Goal: Task Accomplishment & Management: Complete application form

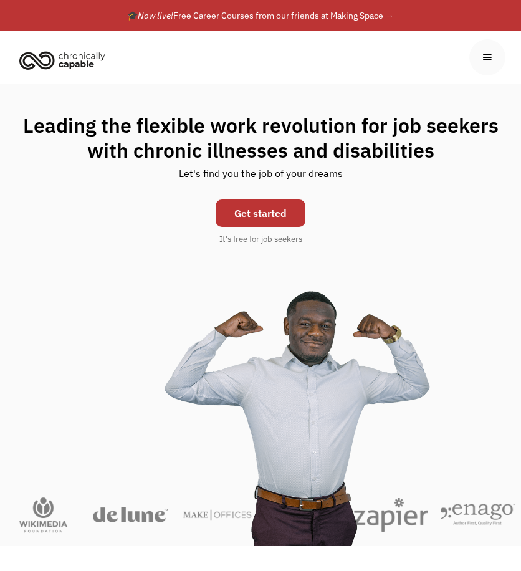
click at [249, 215] on link "Get started" at bounding box center [261, 212] width 90 height 27
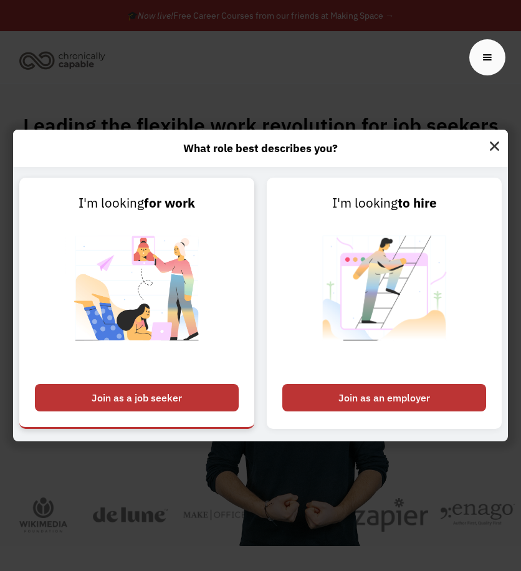
click at [150, 395] on div "Join as a job seeker" at bounding box center [137, 397] width 204 height 27
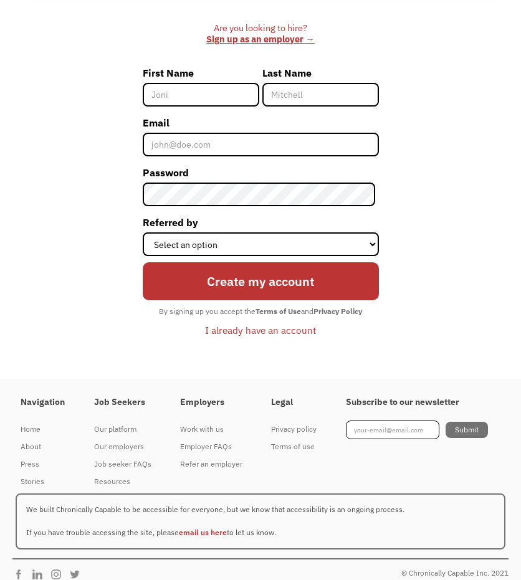
scroll to position [418, 0]
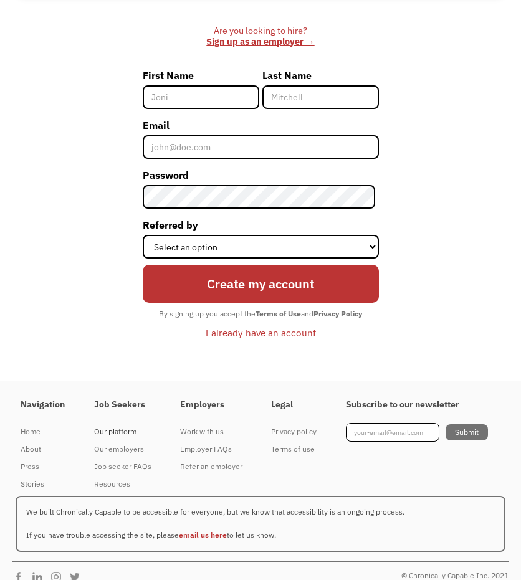
click at [119, 433] on div "Our platform" at bounding box center [122, 432] width 57 height 15
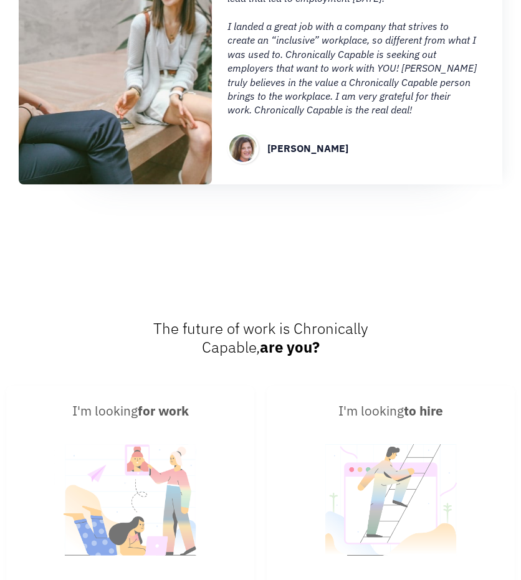
scroll to position [1669, 0]
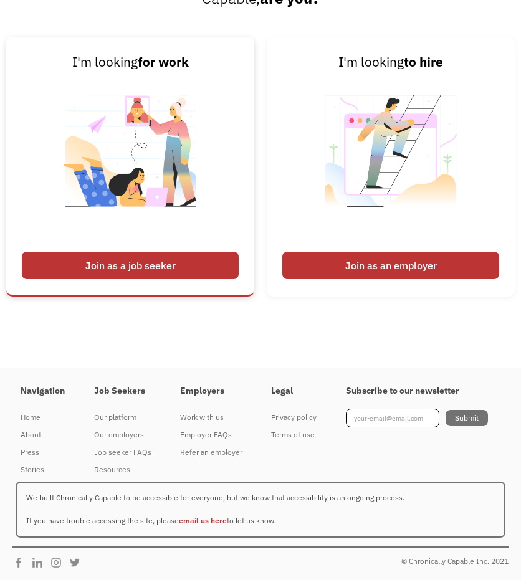
click at [123, 269] on div "Join as a job seeker" at bounding box center [130, 265] width 217 height 27
click at [156, 264] on div "Join as a job seeker" at bounding box center [130, 265] width 217 height 27
click at [116, 264] on div "Join as a job seeker" at bounding box center [130, 265] width 217 height 27
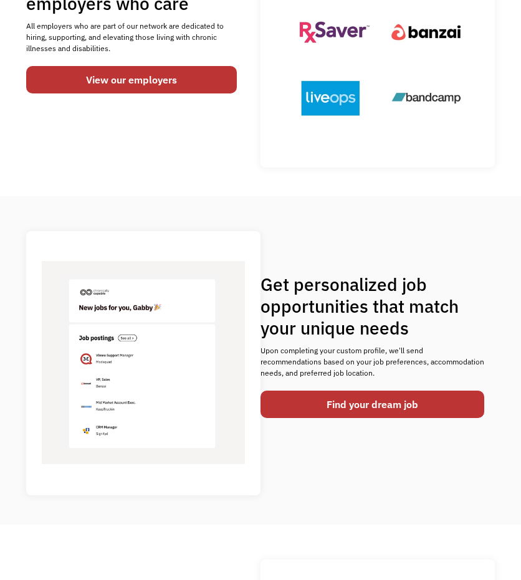
scroll to position [0, 0]
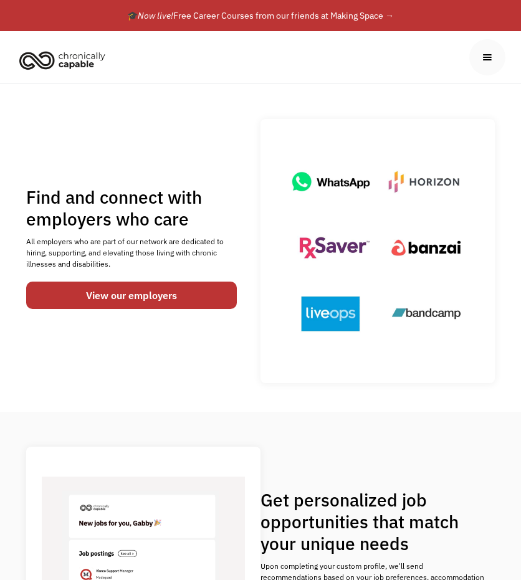
click at [491, 63] on div "menu" at bounding box center [488, 57] width 14 height 14
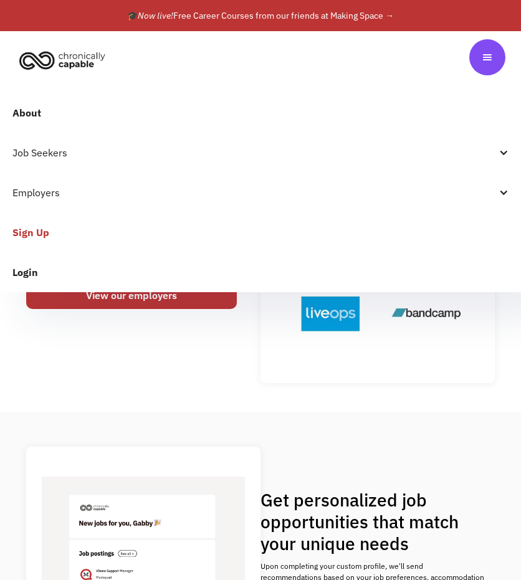
click at [82, 150] on div "Job Seekers" at bounding box center [254, 152] width 484 height 15
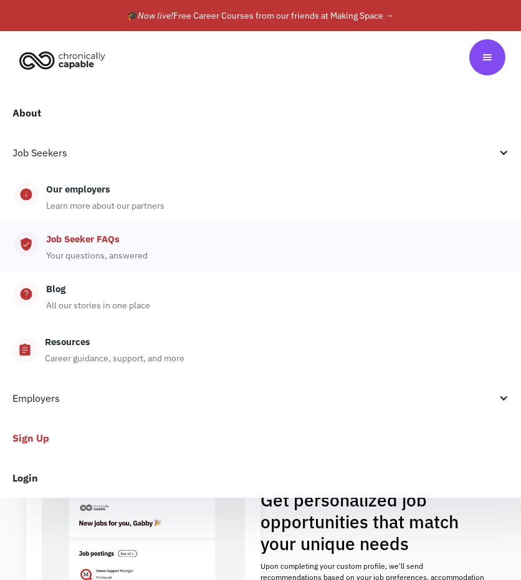
click at [107, 238] on div "Job Seeker FAQs" at bounding box center [83, 239] width 74 height 15
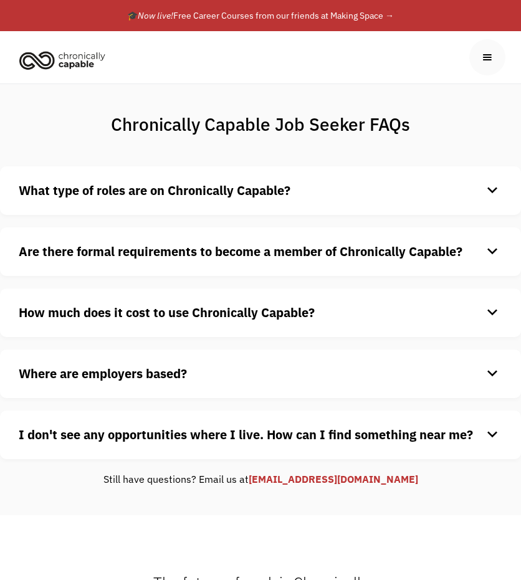
click at [222, 192] on strong "What type of roles are on Chronically Capable?" at bounding box center [155, 190] width 272 height 17
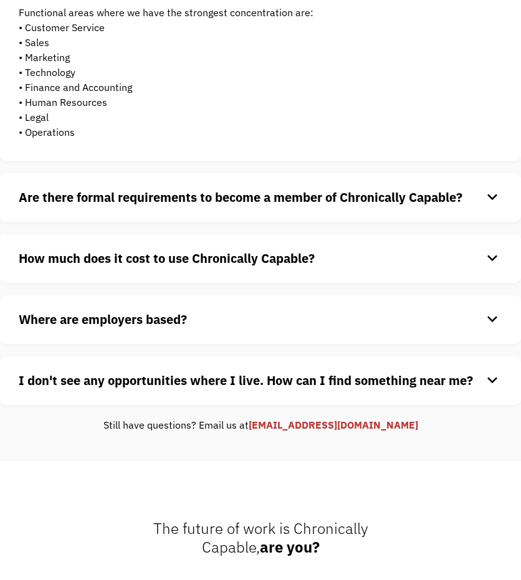
scroll to position [295, 0]
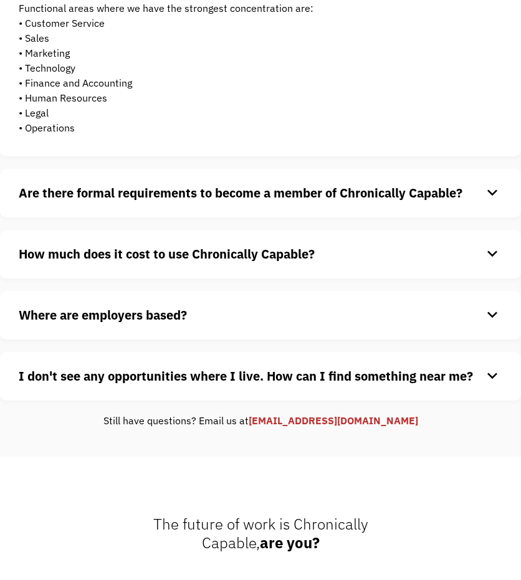
click at [257, 208] on div "Are there formal requirements to become a member of Chronically Capable? keyboa…" at bounding box center [260, 193] width 521 height 49
click at [332, 195] on strong "Are there formal requirements to become a member of Chronically Capable?" at bounding box center [241, 193] width 444 height 17
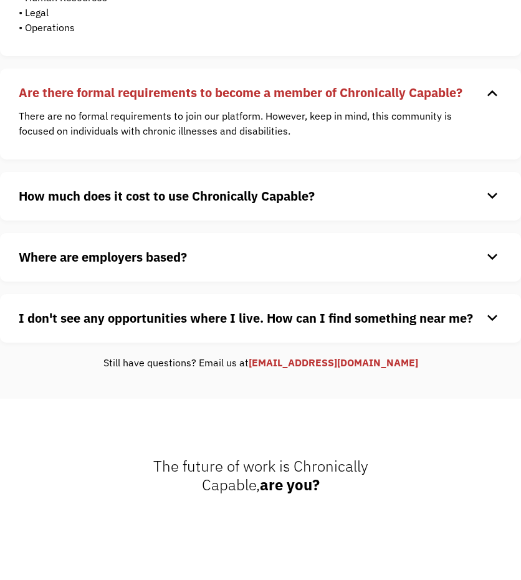
scroll to position [396, 0]
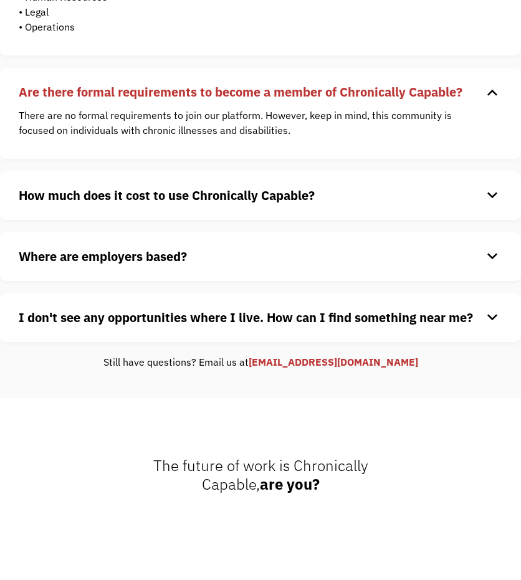
click at [300, 199] on strong "How much does it cost to use Chronically Capable?" at bounding box center [167, 195] width 296 height 17
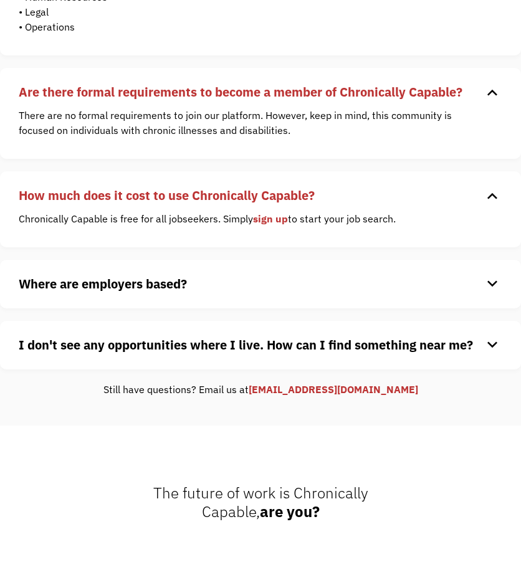
click at [177, 281] on strong "Where are employers based?" at bounding box center [103, 284] width 168 height 17
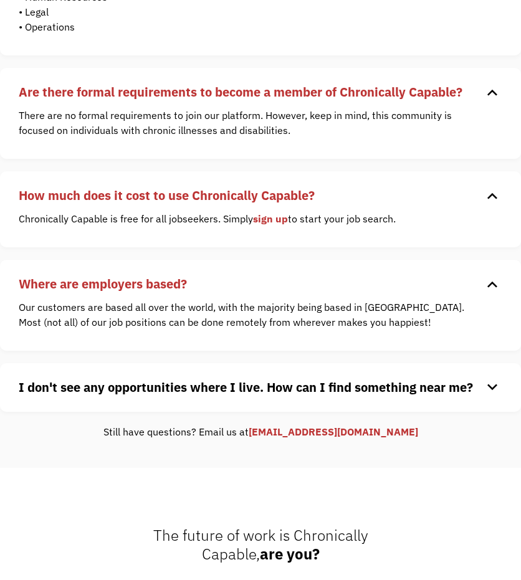
click at [140, 395] on strong "I don't see any opportunities where I live. How can I find something near me?" at bounding box center [246, 387] width 454 height 17
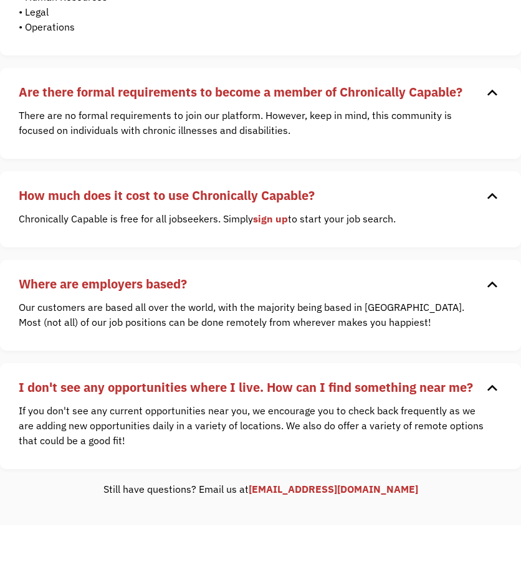
click at [269, 219] on link "sign up" at bounding box center [270, 219] width 35 height 12
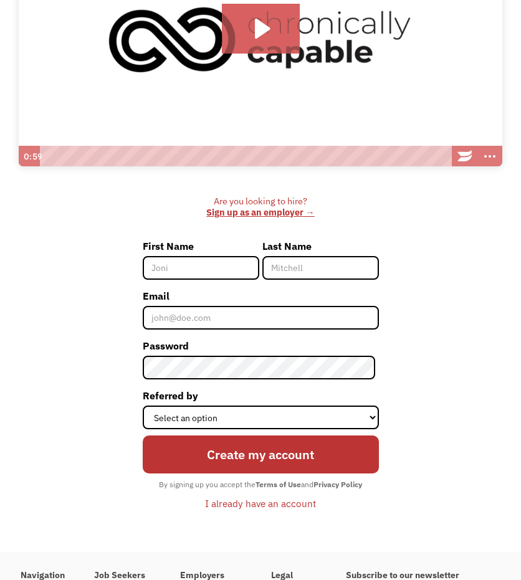
scroll to position [248, 0]
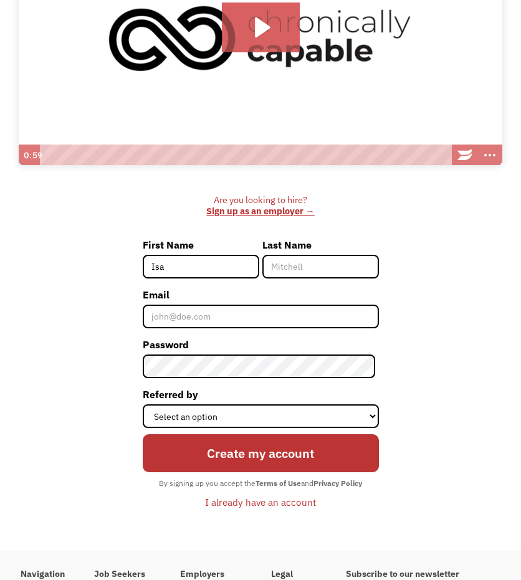
type input "[PERSON_NAME]"
type input "Abreu"
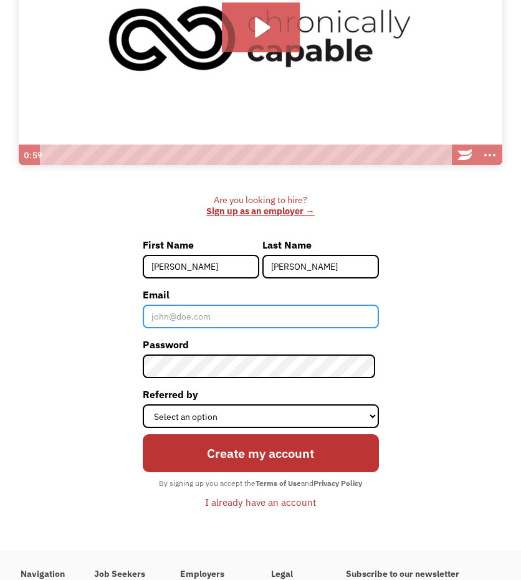
click at [197, 316] on input "Email" at bounding box center [261, 317] width 236 height 24
type input "[EMAIL_ADDRESS][DOMAIN_NAME]"
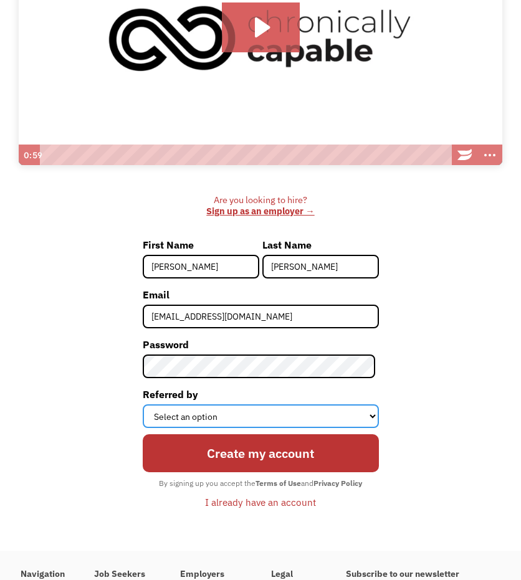
click at [238, 417] on select "Select an option Instagram Facebook Twitter Search Engine News Article Word of …" at bounding box center [261, 417] width 236 height 24
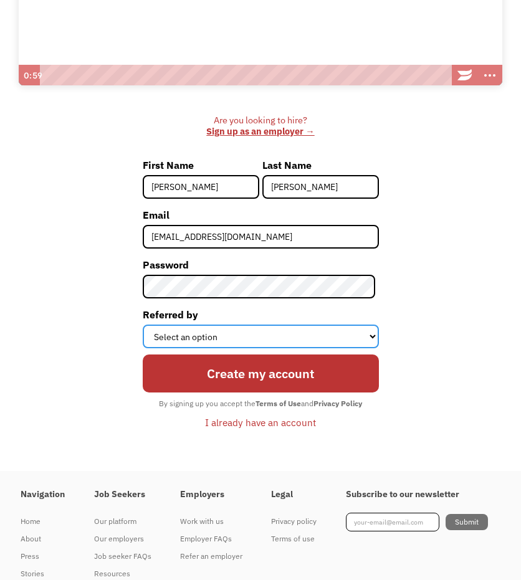
scroll to position [330, 0]
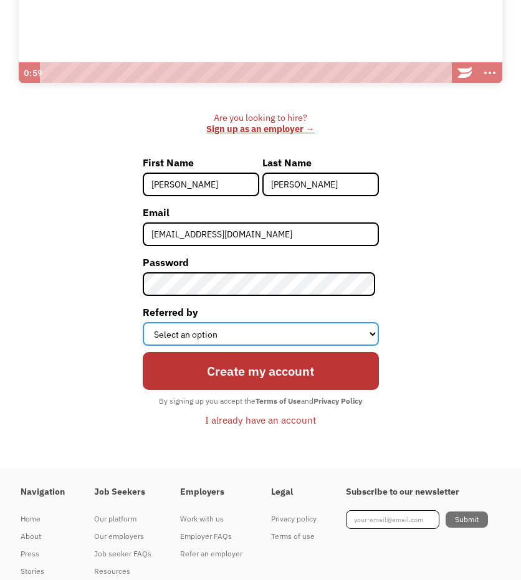
click at [211, 332] on select "Select an option Instagram Facebook Twitter Search Engine News Article Word of …" at bounding box center [261, 334] width 236 height 24
select select "Other"
click at [144, 322] on select "Select an option Instagram Facebook Twitter Search Engine News Article Word of …" at bounding box center [261, 334] width 236 height 24
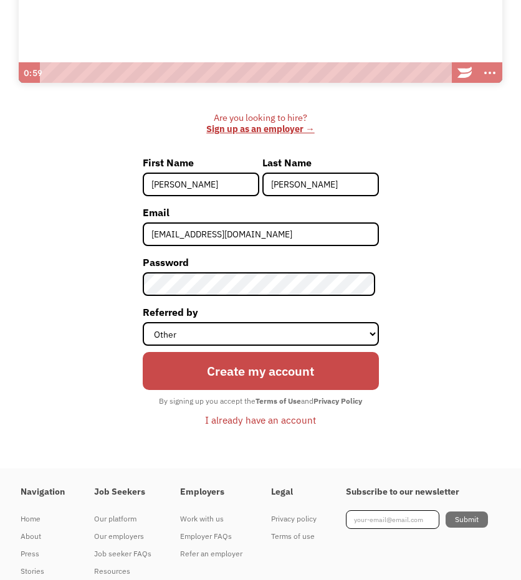
click at [315, 366] on input "Create my account" at bounding box center [261, 371] width 236 height 38
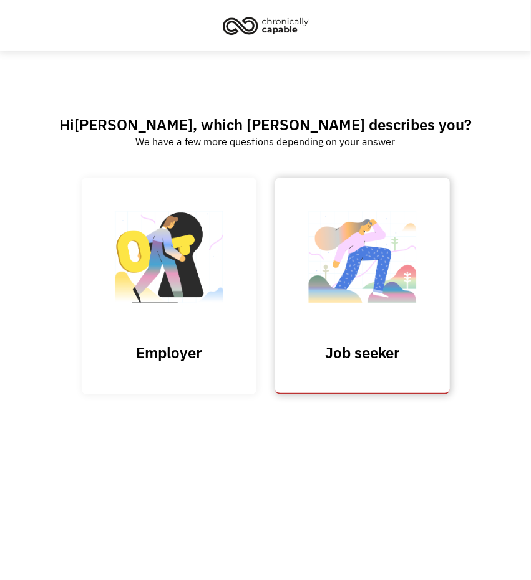
click at [430, 266] on link "Job seeker" at bounding box center [362, 286] width 175 height 216
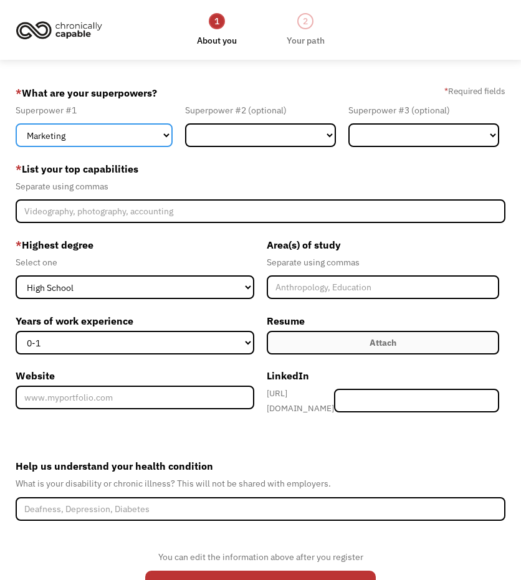
click at [102, 134] on select "Marketing Human Resources Finance Technology Operations Sales Industrial & Manu…" at bounding box center [94, 135] width 157 height 24
click at [304, 448] on form "68e5114d87ca976e07d0739c [EMAIL_ADDRESS][DOMAIN_NAME] [PERSON_NAME] Other * Wha…" at bounding box center [261, 351] width 490 height 537
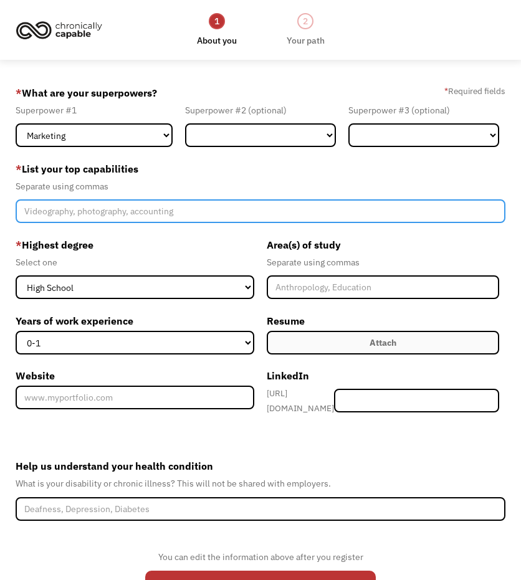
click at [160, 209] on input "Member-Create-Step1" at bounding box center [261, 211] width 490 height 24
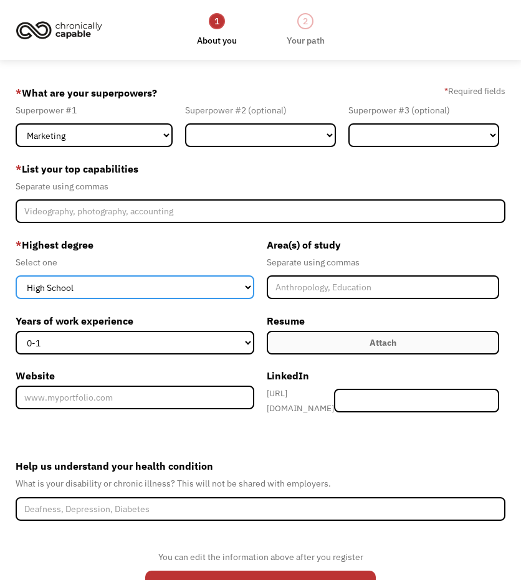
click at [142, 281] on select "High School Associates Bachelors Master's PhD" at bounding box center [135, 288] width 239 height 24
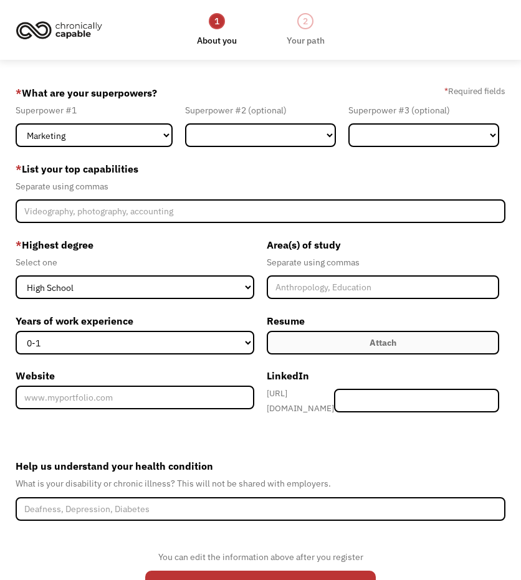
click at [114, 251] on label "* Highest degree" at bounding box center [135, 245] width 239 height 20
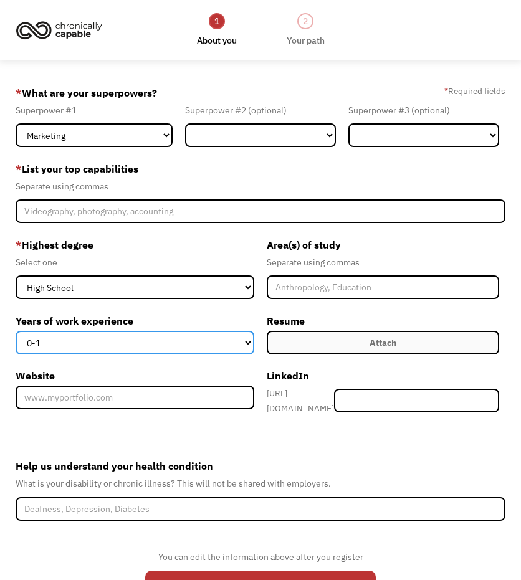
click at [200, 336] on select "0-1 2-4 5-10 11-15 15+" at bounding box center [135, 343] width 239 height 24
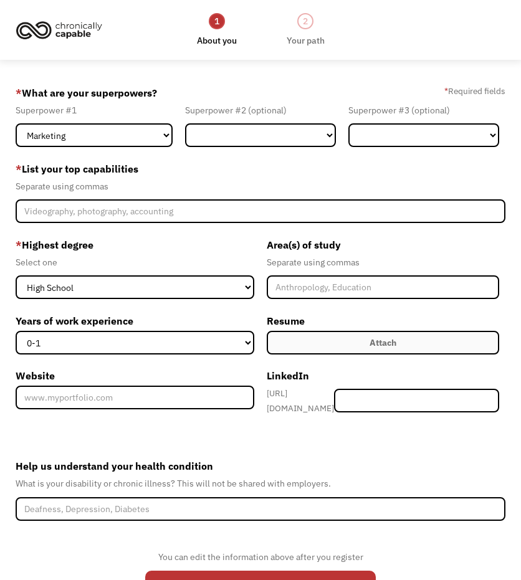
click at [265, 306] on div "Area(s) of study Separate using commas Resume Attach Uploading... fileuploaded.…" at bounding box center [383, 331] width 245 height 193
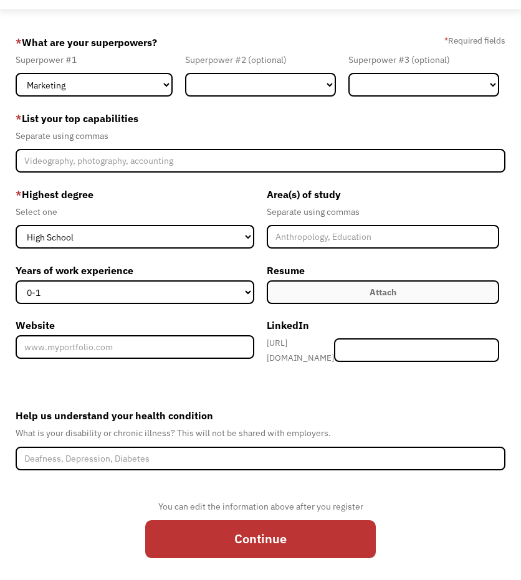
scroll to position [56, 0]
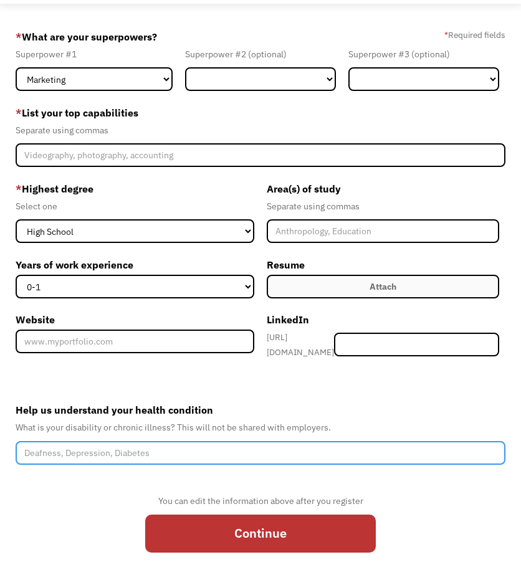
click at [202, 449] on input "Help us understand your health condition" at bounding box center [261, 453] width 490 height 24
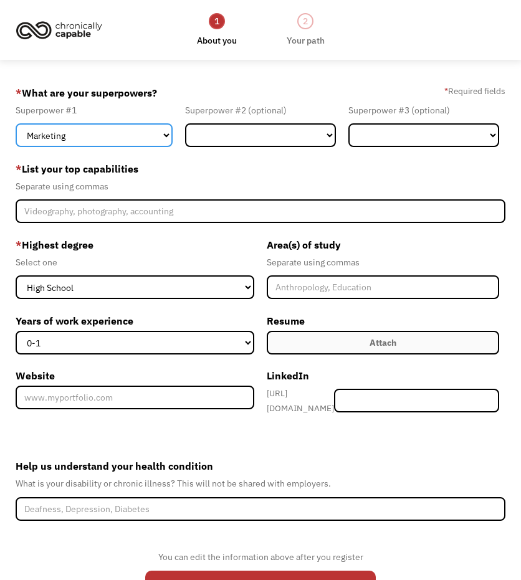
click at [135, 130] on select "Marketing Human Resources Finance Technology Operations Sales Industrial & Manu…" at bounding box center [94, 135] width 157 height 24
select select "Other"
click at [16, 123] on select "Marketing Human Resources Finance Technology Operations Sales Industrial & Manu…" at bounding box center [94, 135] width 157 height 24
click at [193, 182] on div "Separate using commas" at bounding box center [261, 186] width 490 height 15
